Goal: Find specific page/section: Find specific page/section

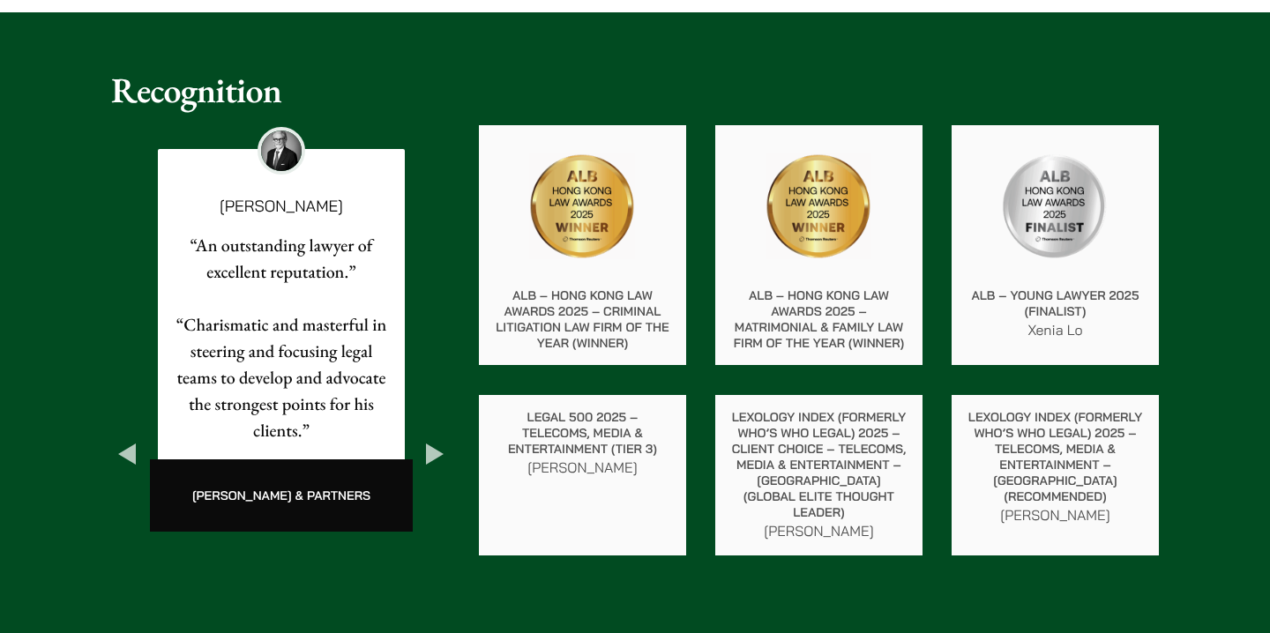
scroll to position [3056, 0]
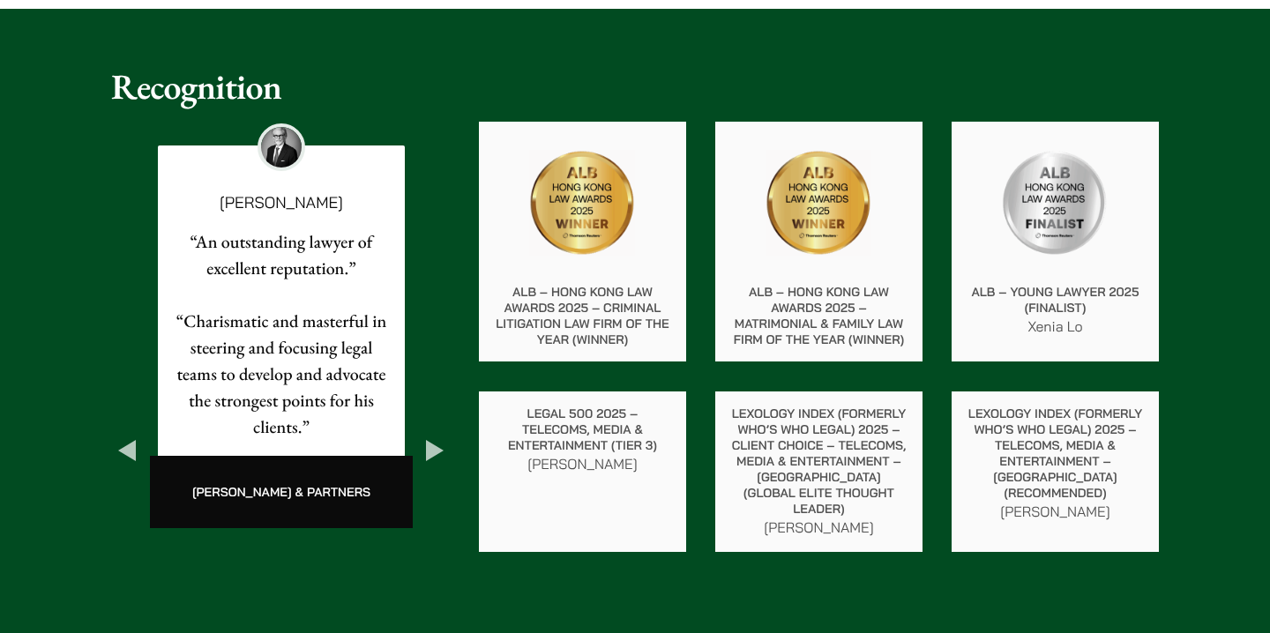
click at [435, 435] on button "Next" at bounding box center [435, 451] width 32 height 32
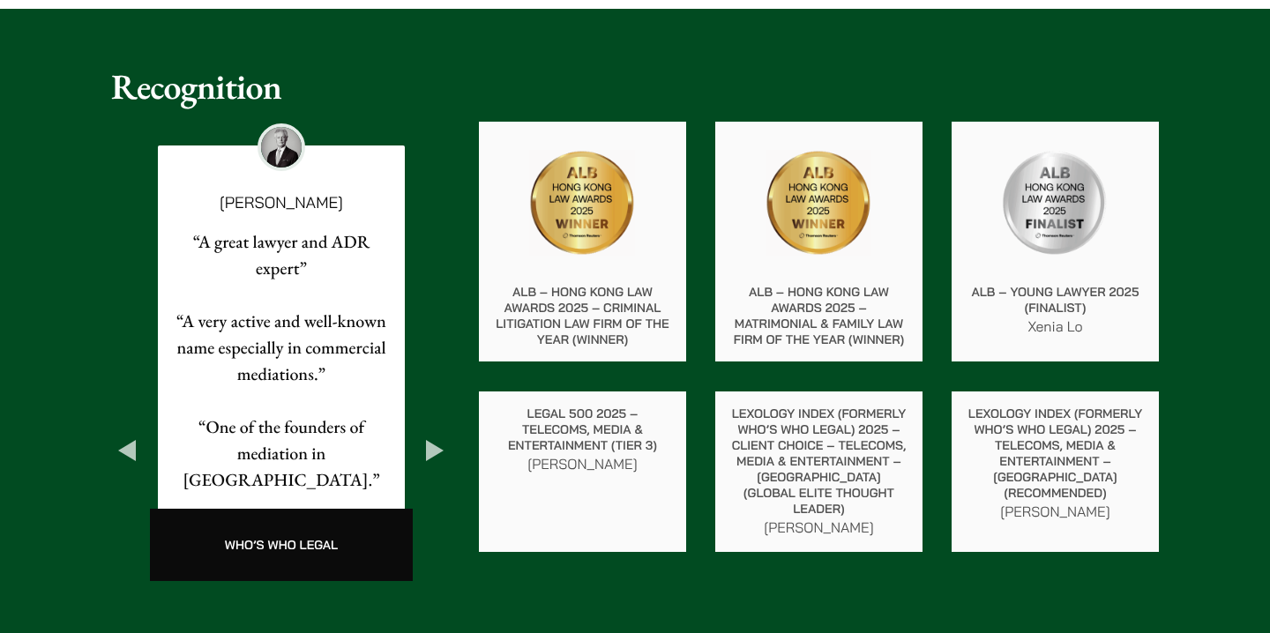
click at [435, 435] on button "Next" at bounding box center [435, 451] width 32 height 32
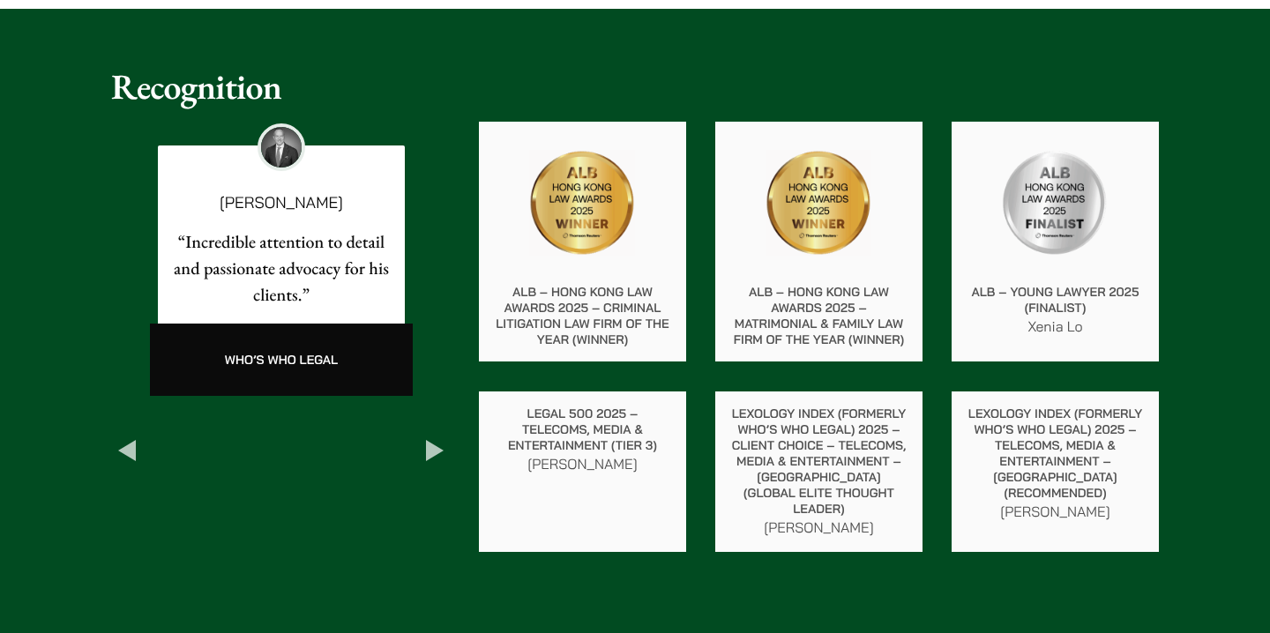
click at [435, 435] on button "Next" at bounding box center [435, 451] width 32 height 32
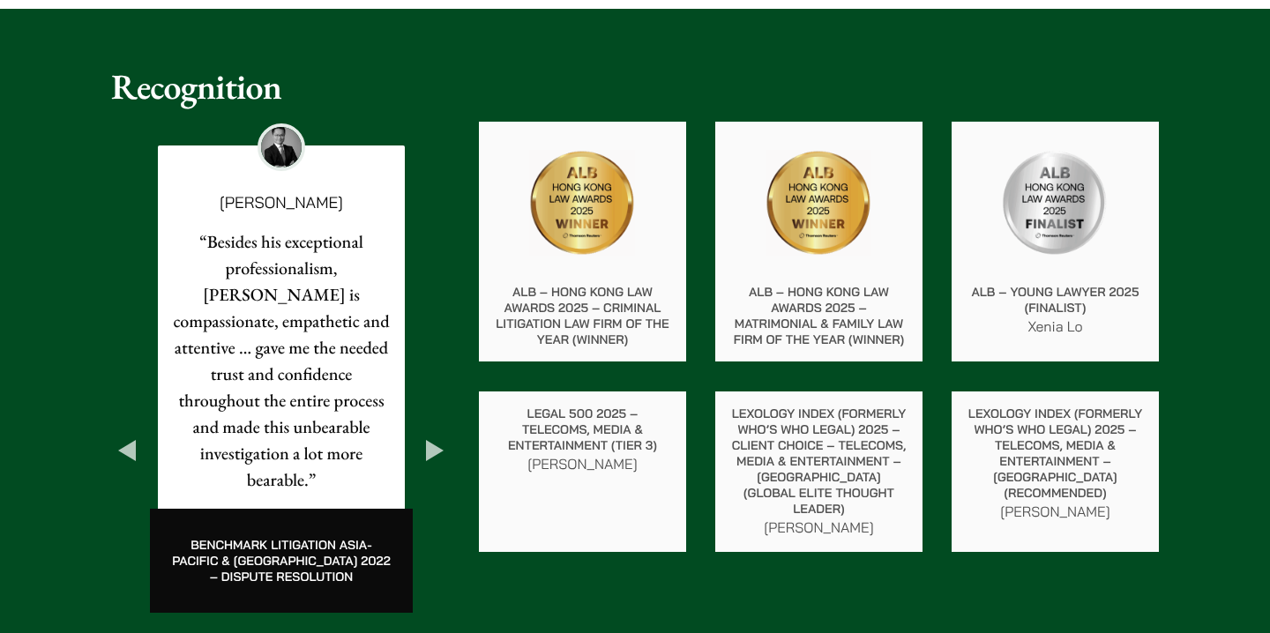
click at [435, 435] on button "Next" at bounding box center [435, 451] width 32 height 32
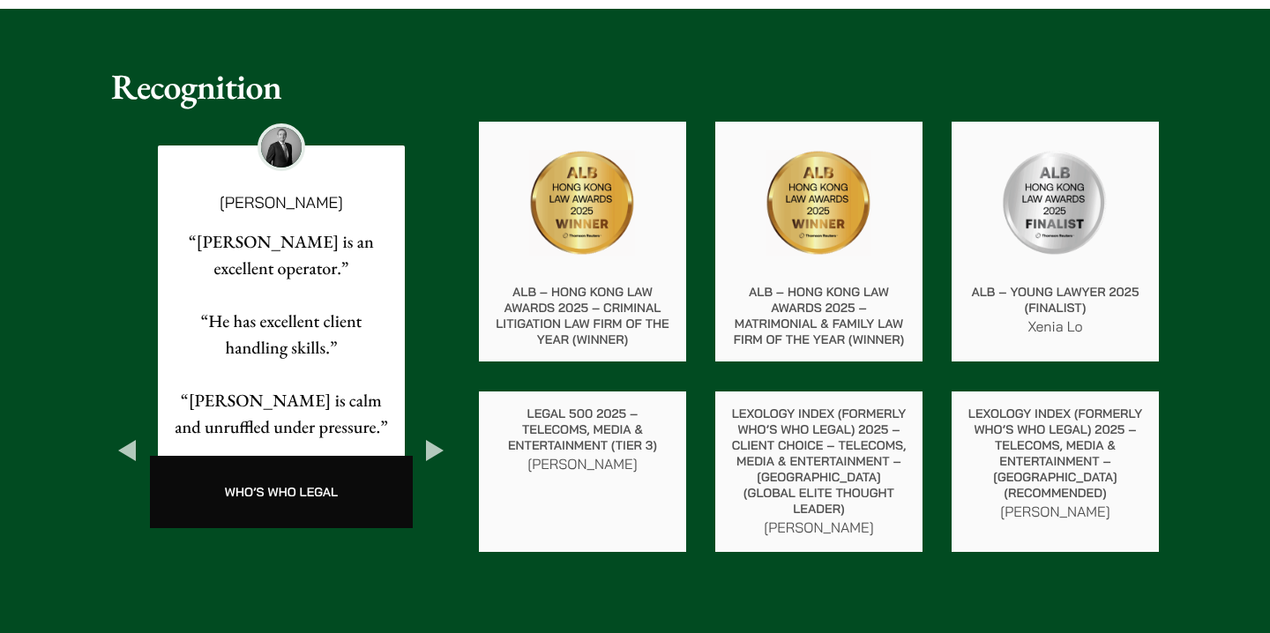
click at [435, 435] on button "Next" at bounding box center [435, 451] width 32 height 32
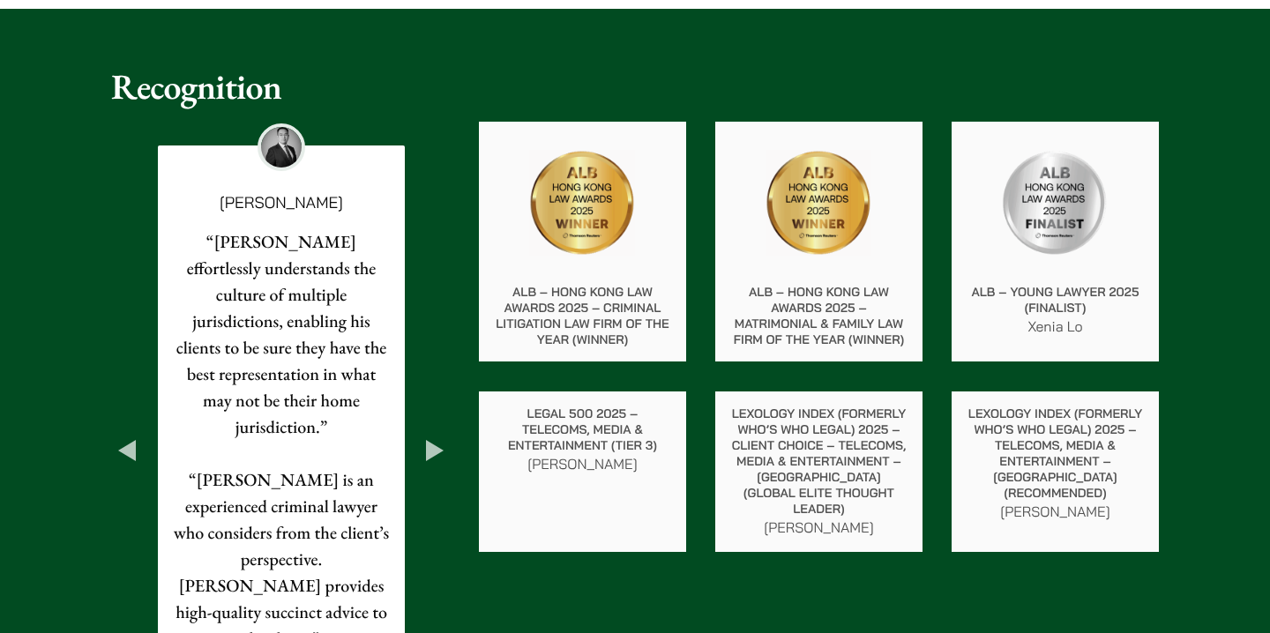
click at [435, 435] on button "Next" at bounding box center [435, 451] width 32 height 32
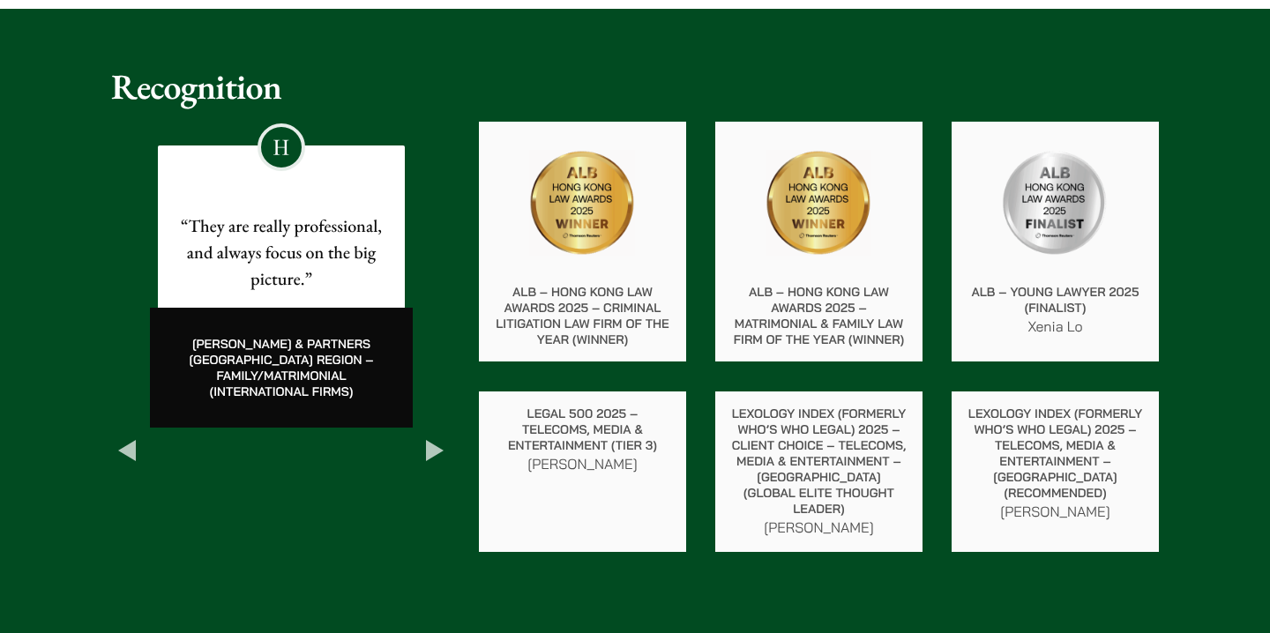
click at [435, 435] on button "Next" at bounding box center [435, 451] width 32 height 32
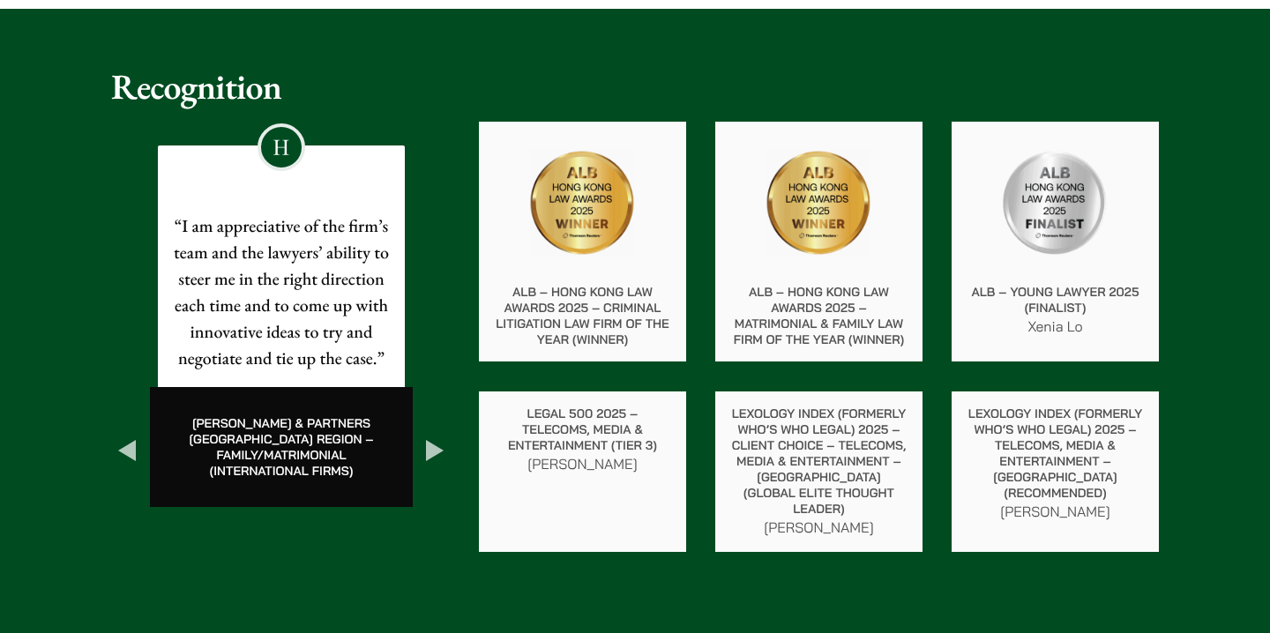
click at [436, 435] on button "Next" at bounding box center [435, 451] width 32 height 32
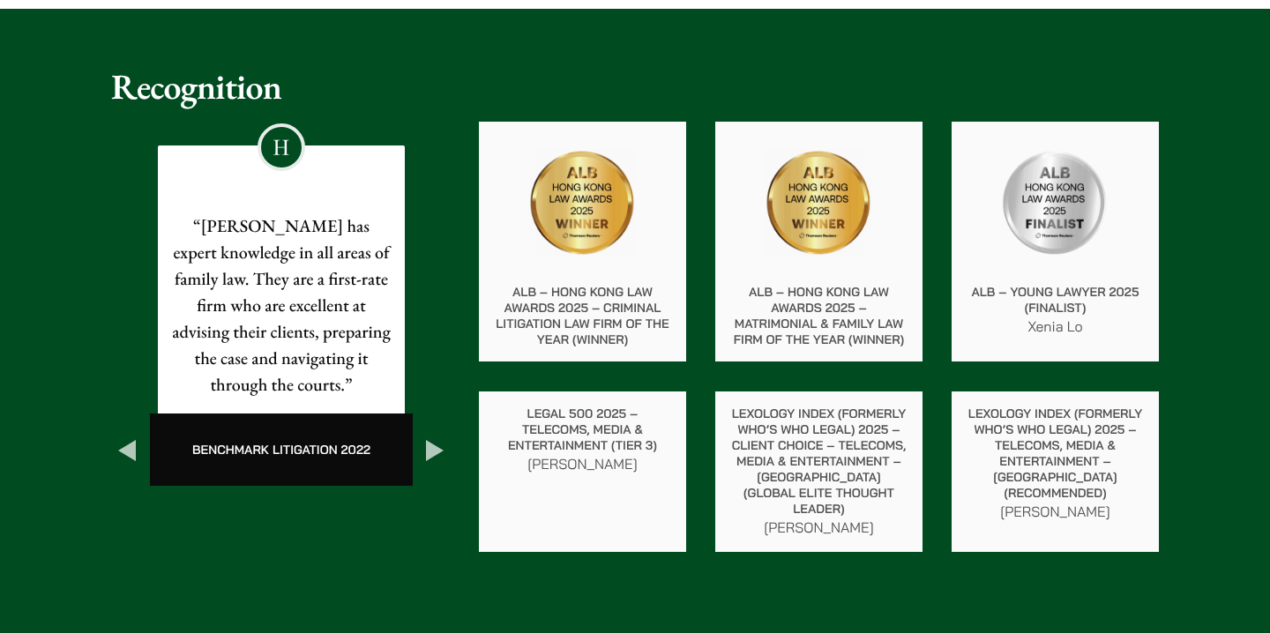
click at [435, 435] on button "Next" at bounding box center [435, 451] width 32 height 32
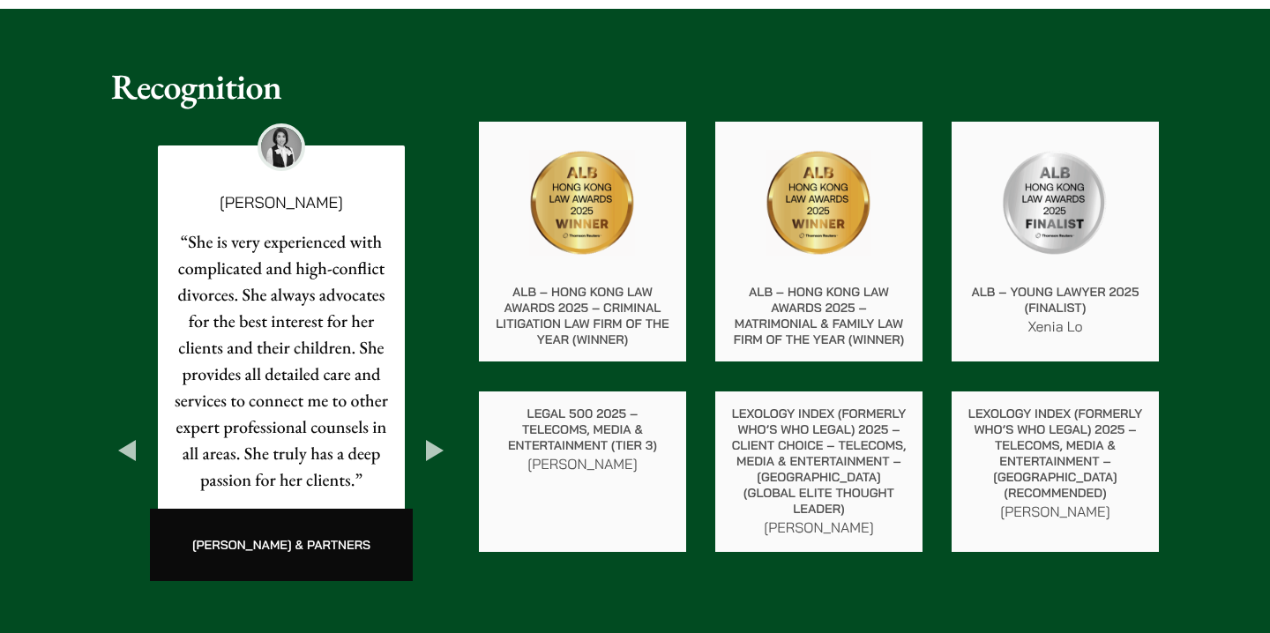
click at [435, 435] on button "Next" at bounding box center [435, 451] width 32 height 32
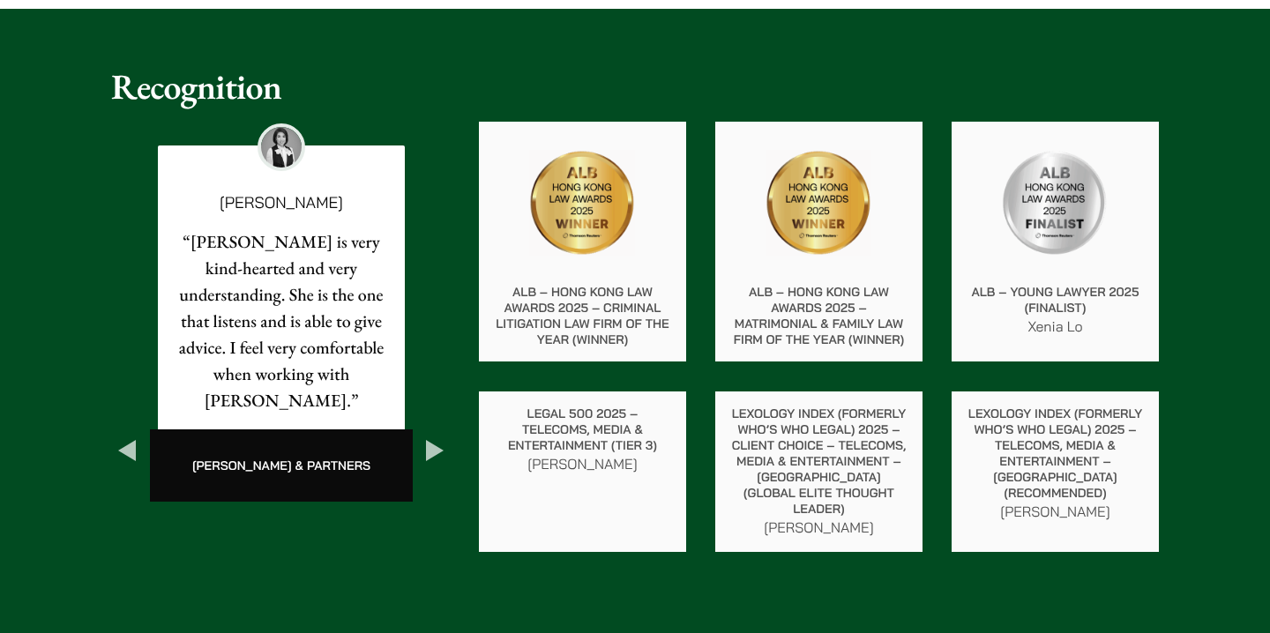
click at [435, 435] on button "Next" at bounding box center [435, 451] width 32 height 32
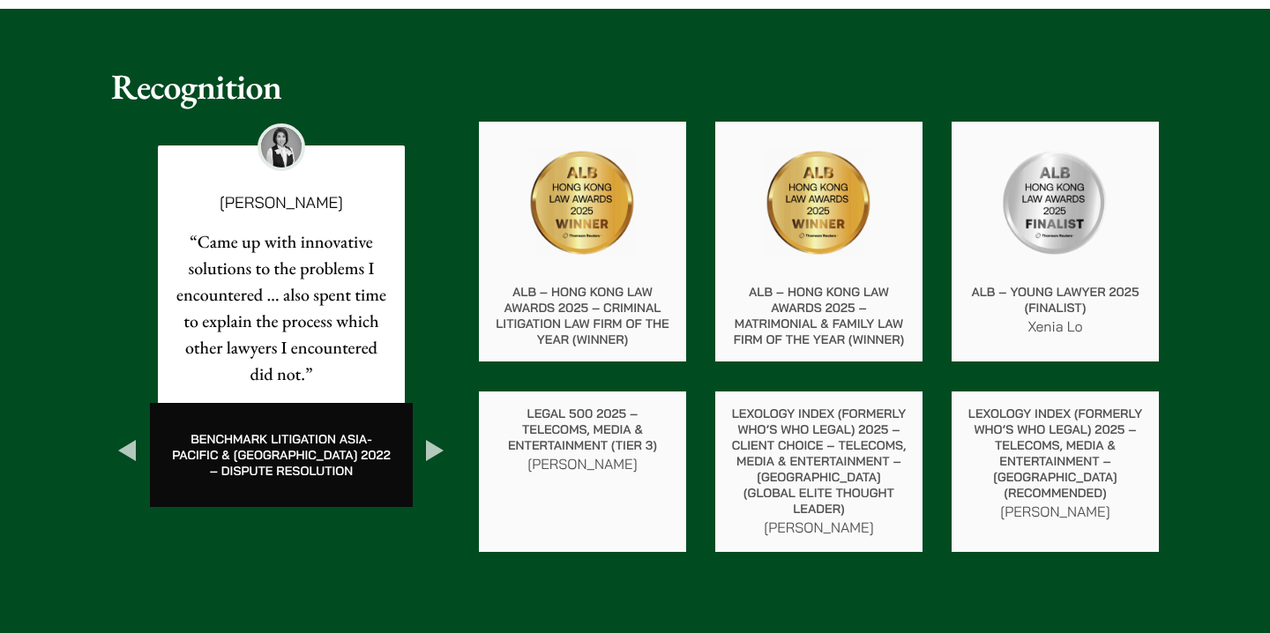
click at [435, 435] on button "Next" at bounding box center [435, 451] width 32 height 32
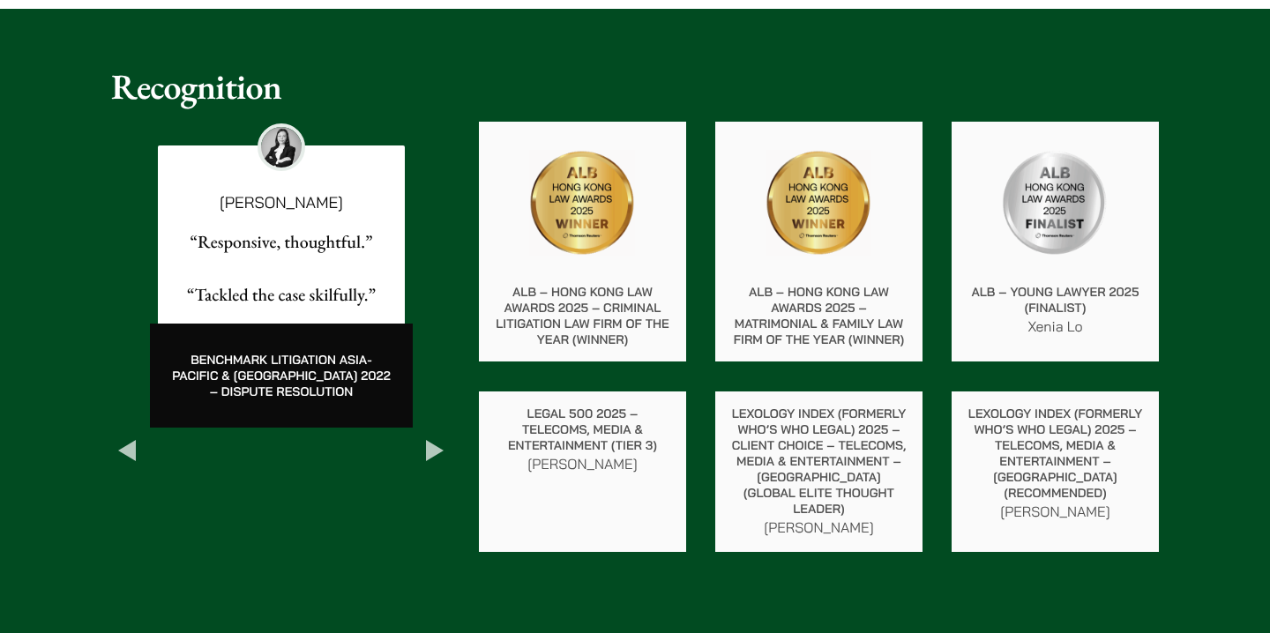
click at [435, 435] on button "Next" at bounding box center [435, 451] width 32 height 32
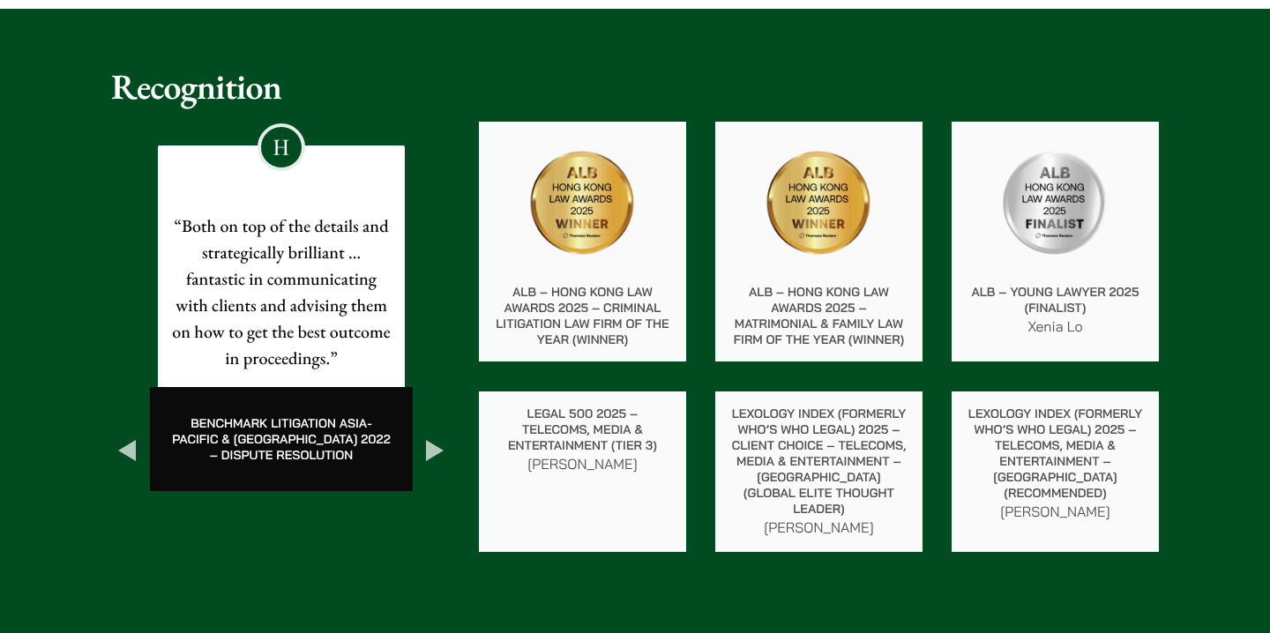
click at [435, 435] on button "Next" at bounding box center [435, 451] width 32 height 32
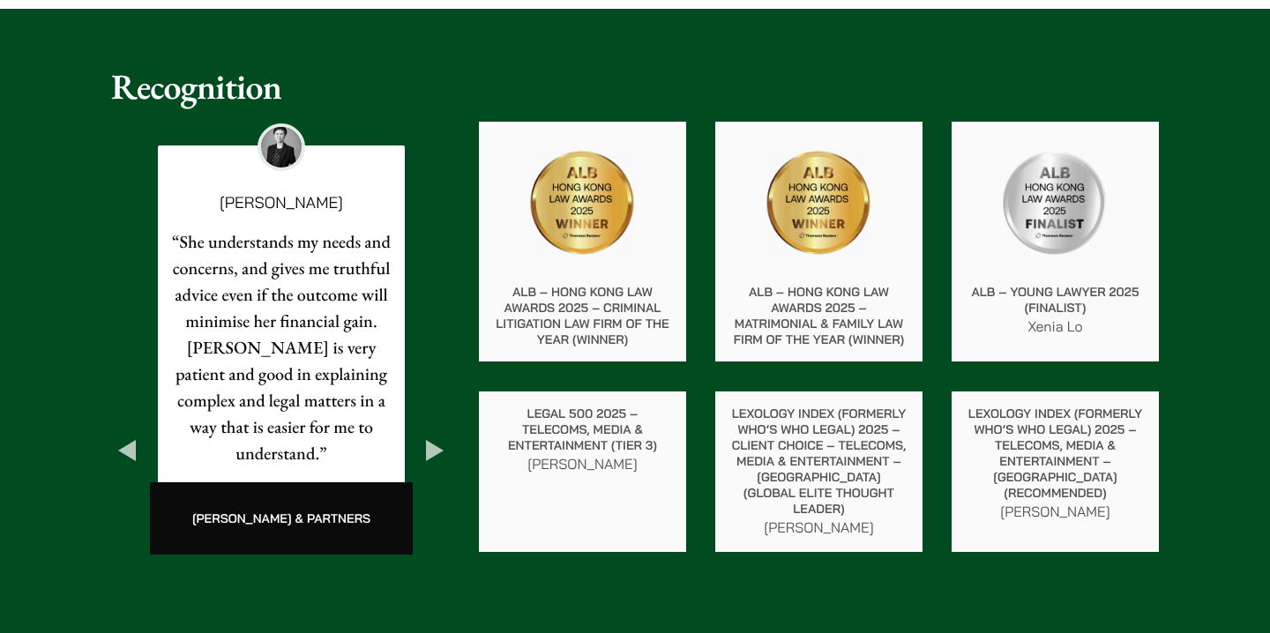
click at [435, 435] on button "Next" at bounding box center [435, 451] width 32 height 32
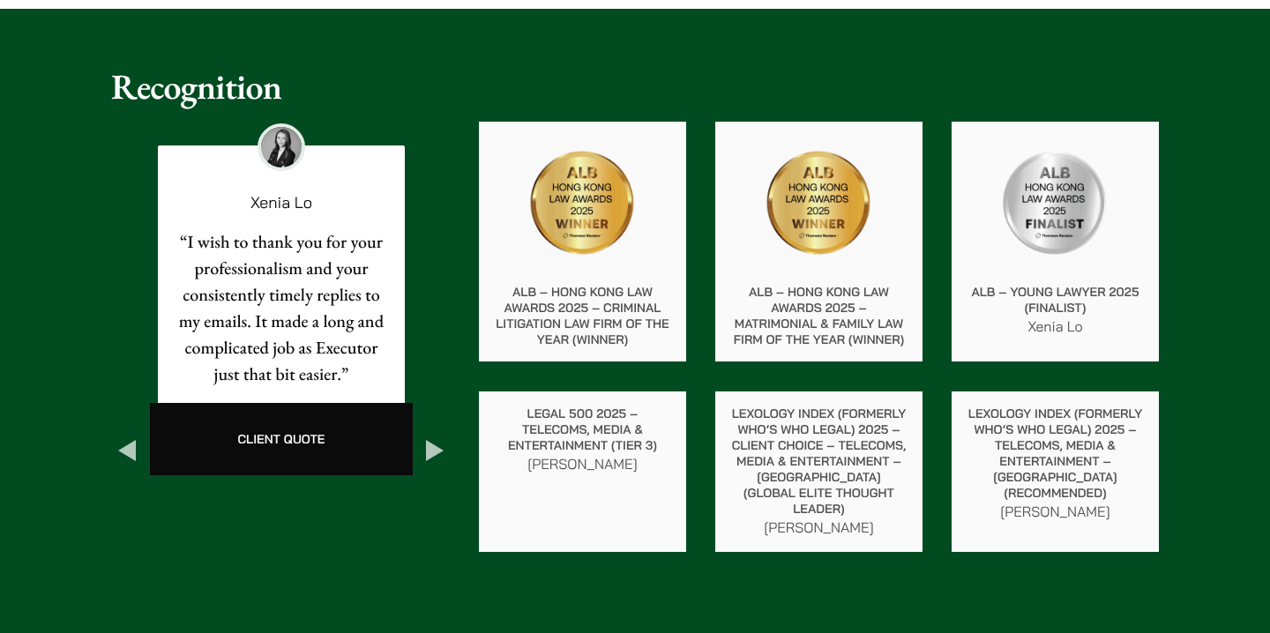
click at [435, 435] on button "Next" at bounding box center [435, 451] width 32 height 32
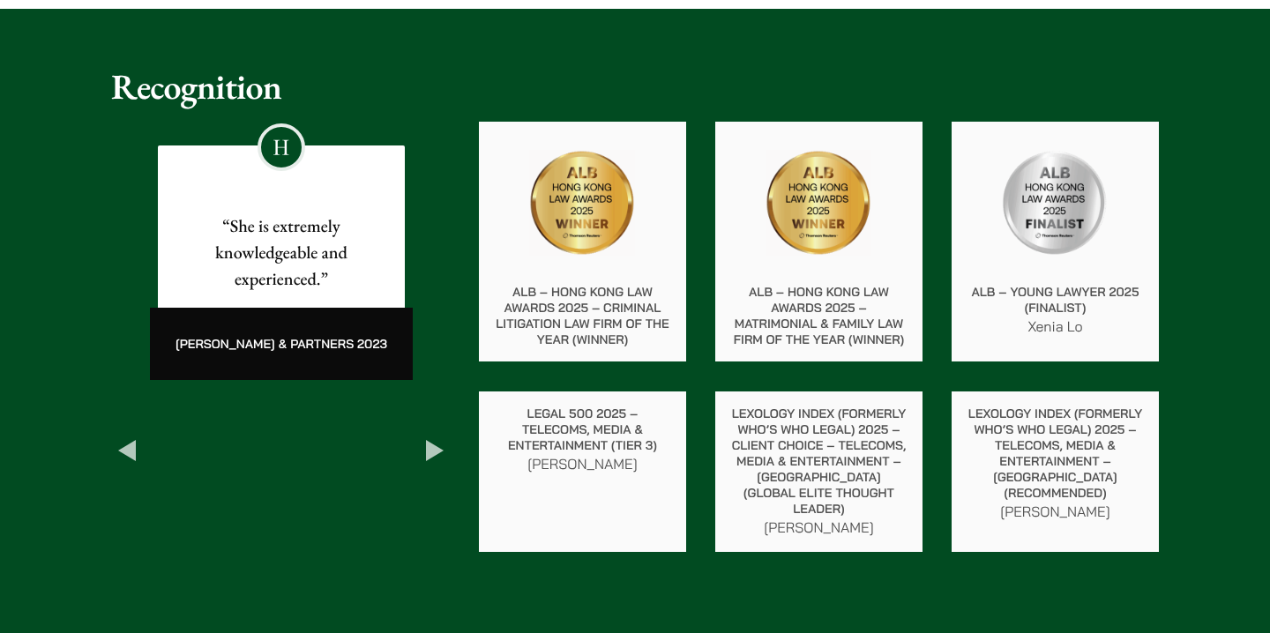
click at [435, 435] on button "Next" at bounding box center [435, 451] width 32 height 32
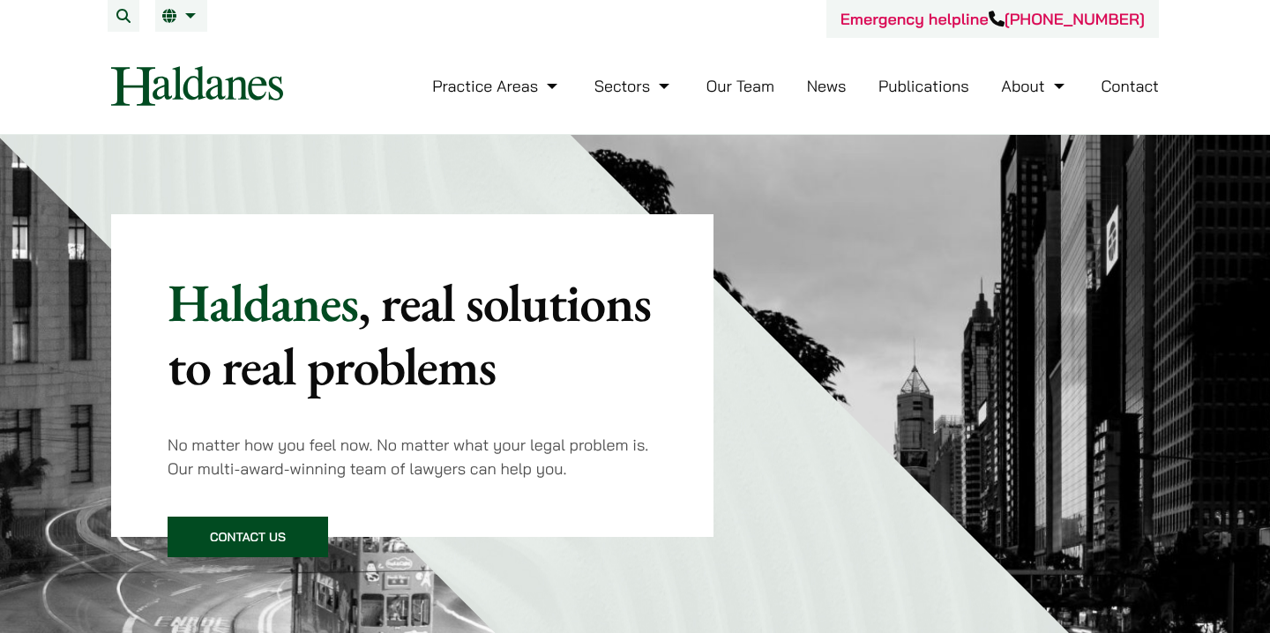
scroll to position [0, 0]
click at [745, 87] on link "Our Team" at bounding box center [740, 86] width 68 height 20
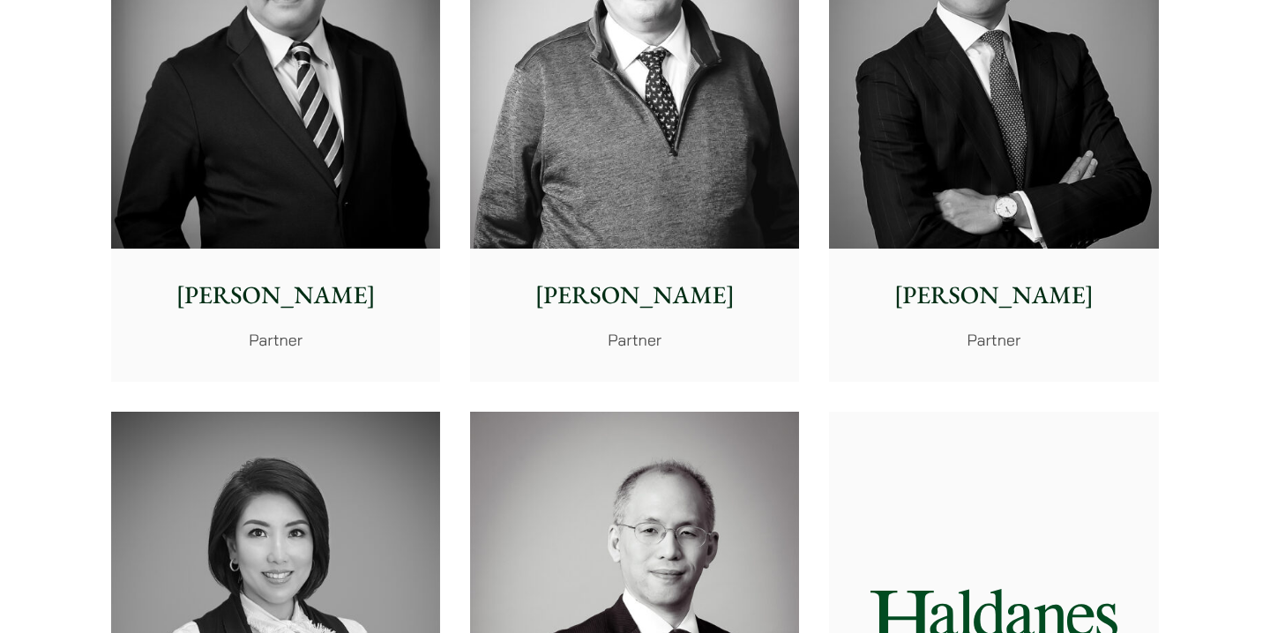
scroll to position [1487, 0]
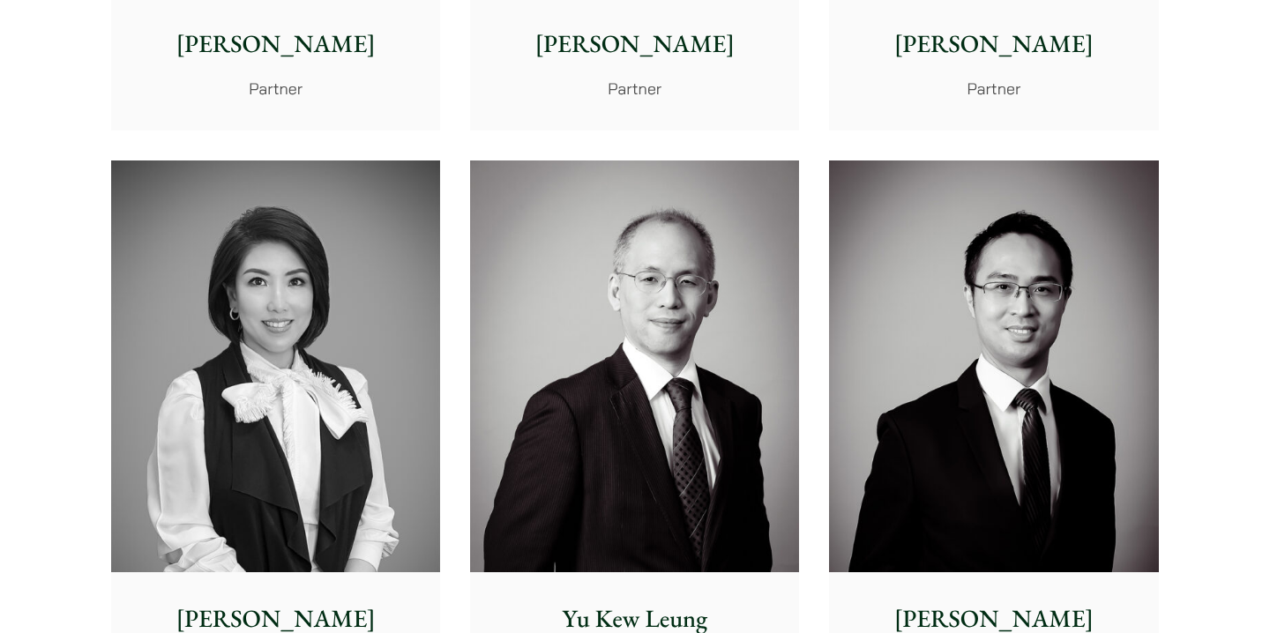
click at [621, 361] on img at bounding box center [634, 366] width 329 height 412
